Goal: Check status: Check status

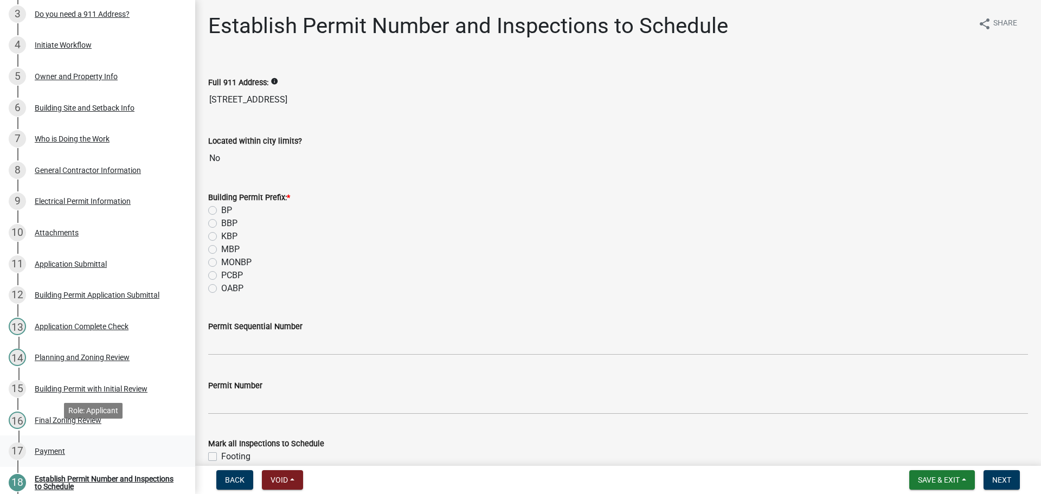
scroll to position [271, 0]
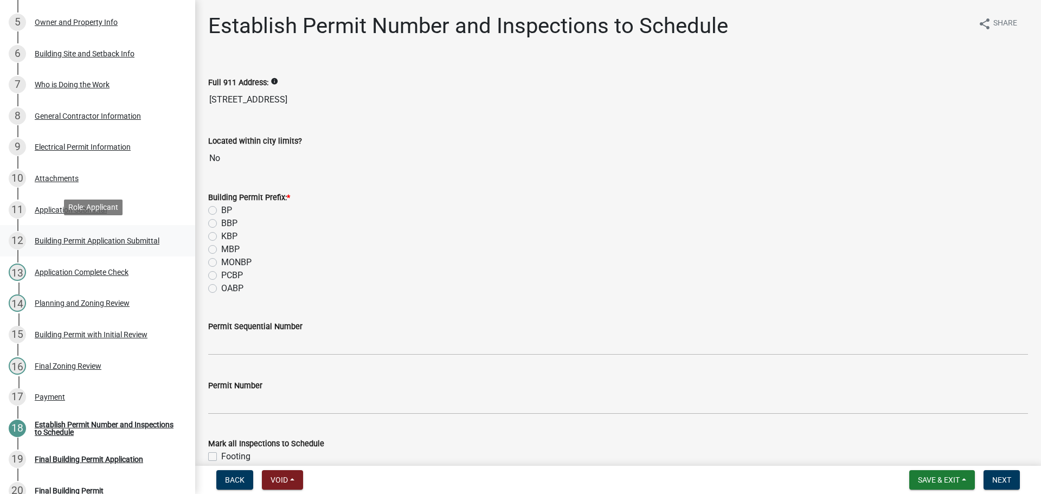
click at [102, 237] on div "Building Permit Application Submittal" at bounding box center [97, 241] width 125 height 8
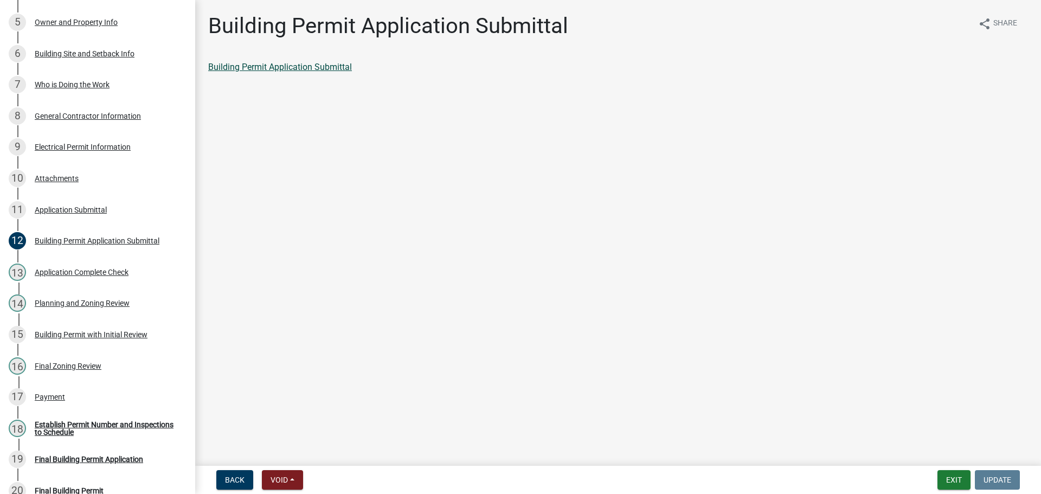
click at [295, 66] on link "Building Permit Application Submittal" at bounding box center [280, 67] width 144 height 10
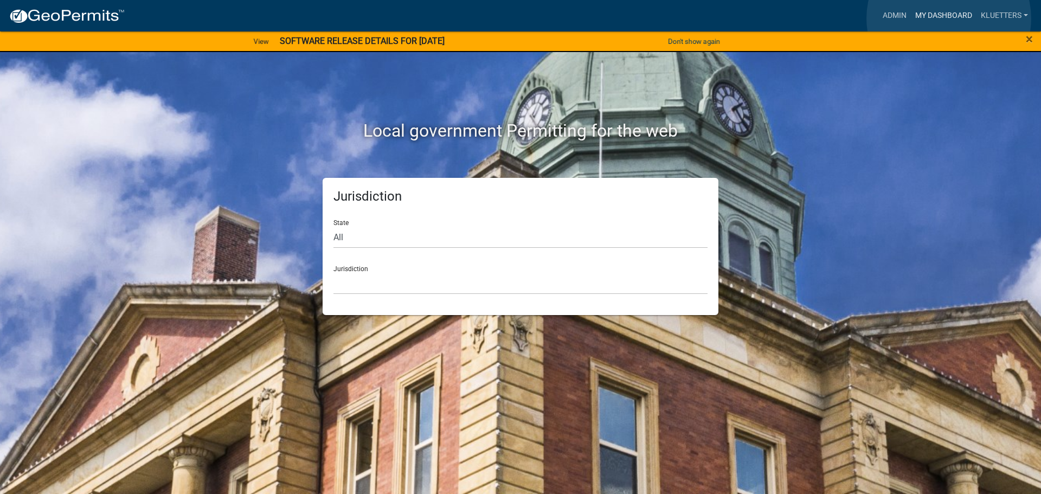
click at [516, 18] on link "My Dashboard" at bounding box center [943, 15] width 66 height 21
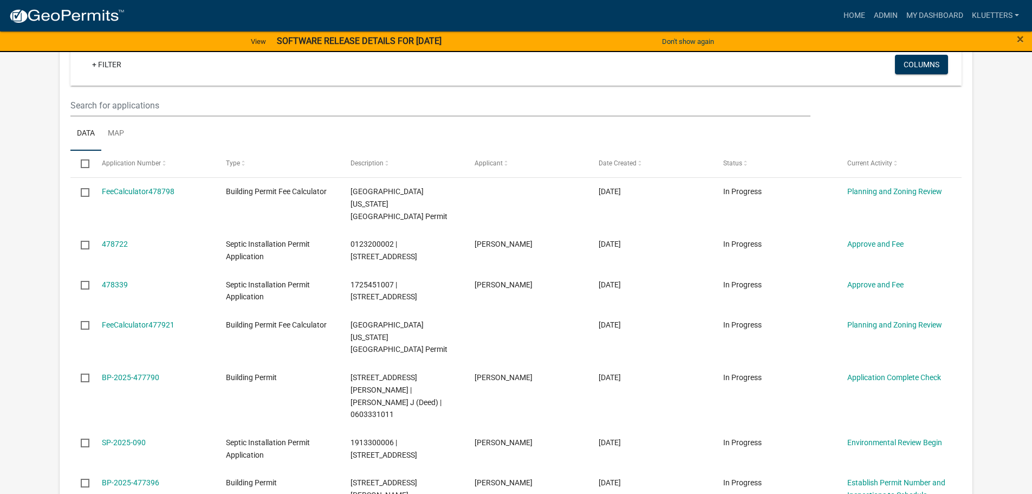
scroll to position [259, 0]
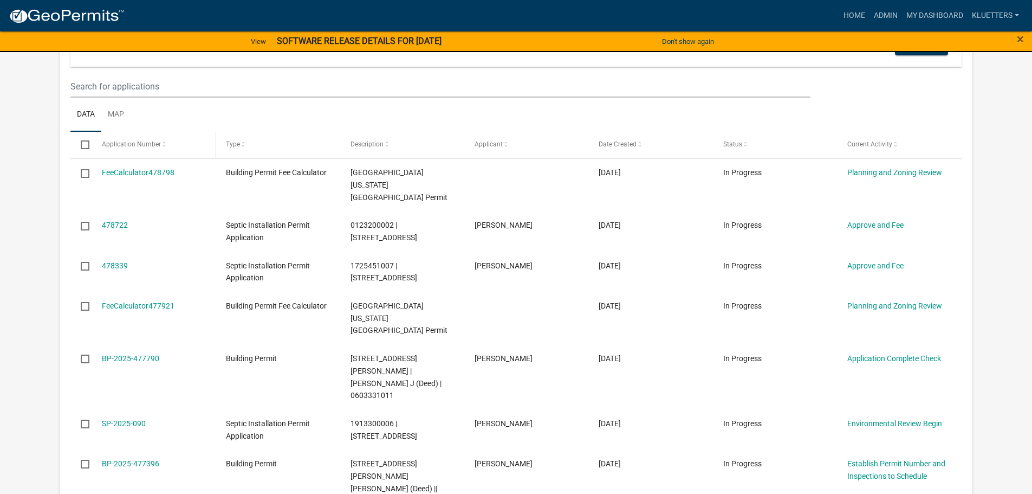
click at [163, 145] on span at bounding box center [164, 145] width 7 height 8
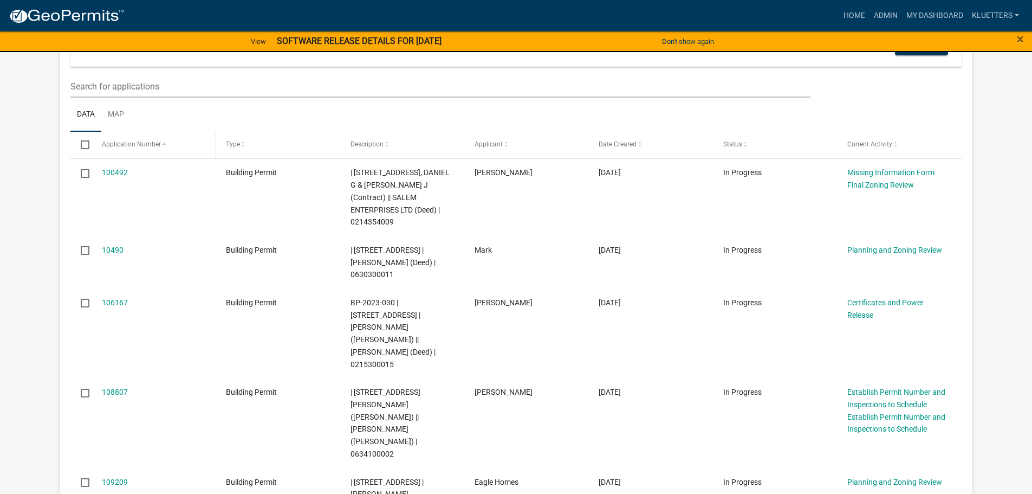
click at [163, 144] on span at bounding box center [164, 145] width 7 height 8
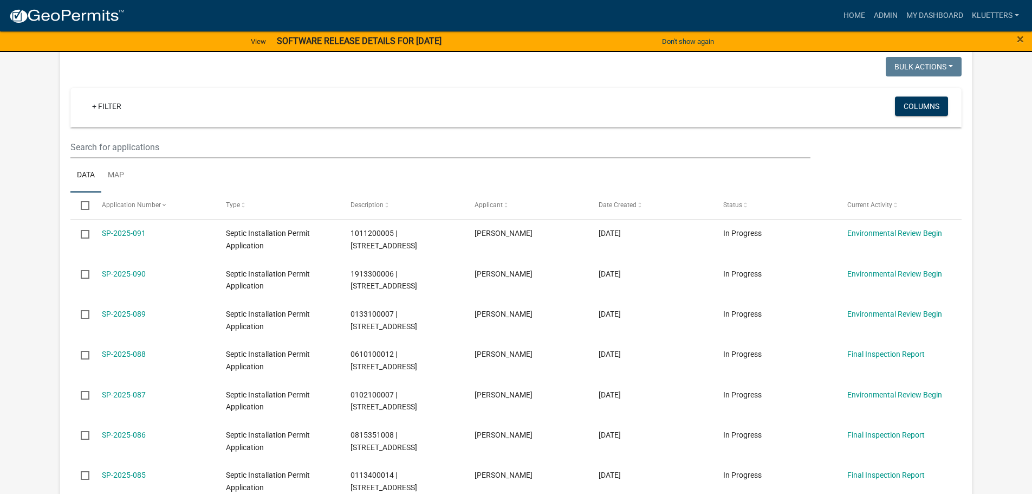
scroll to position [217, 0]
